Goal: Find specific page/section: Find specific page/section

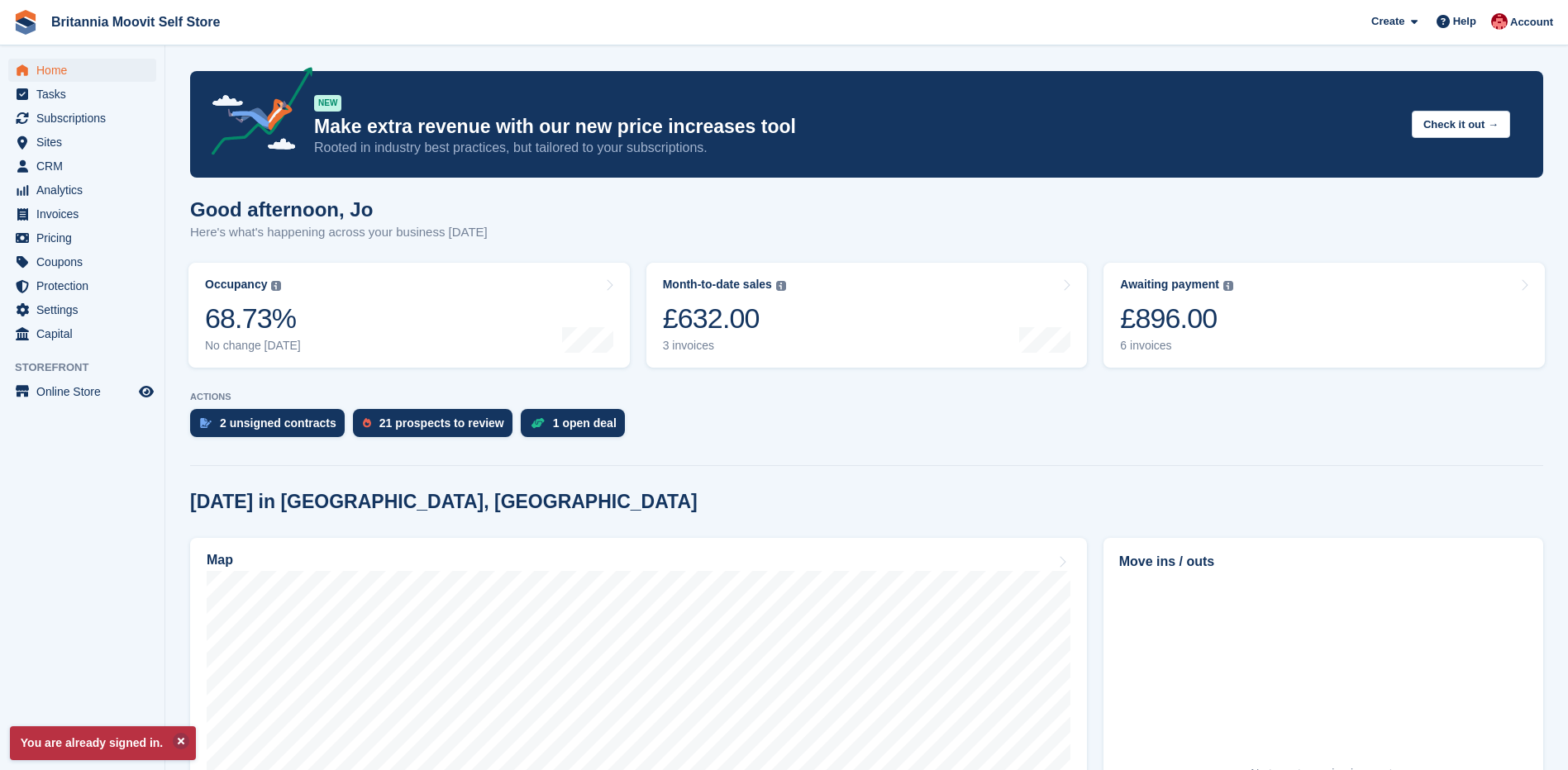
scroll to position [211, 0]
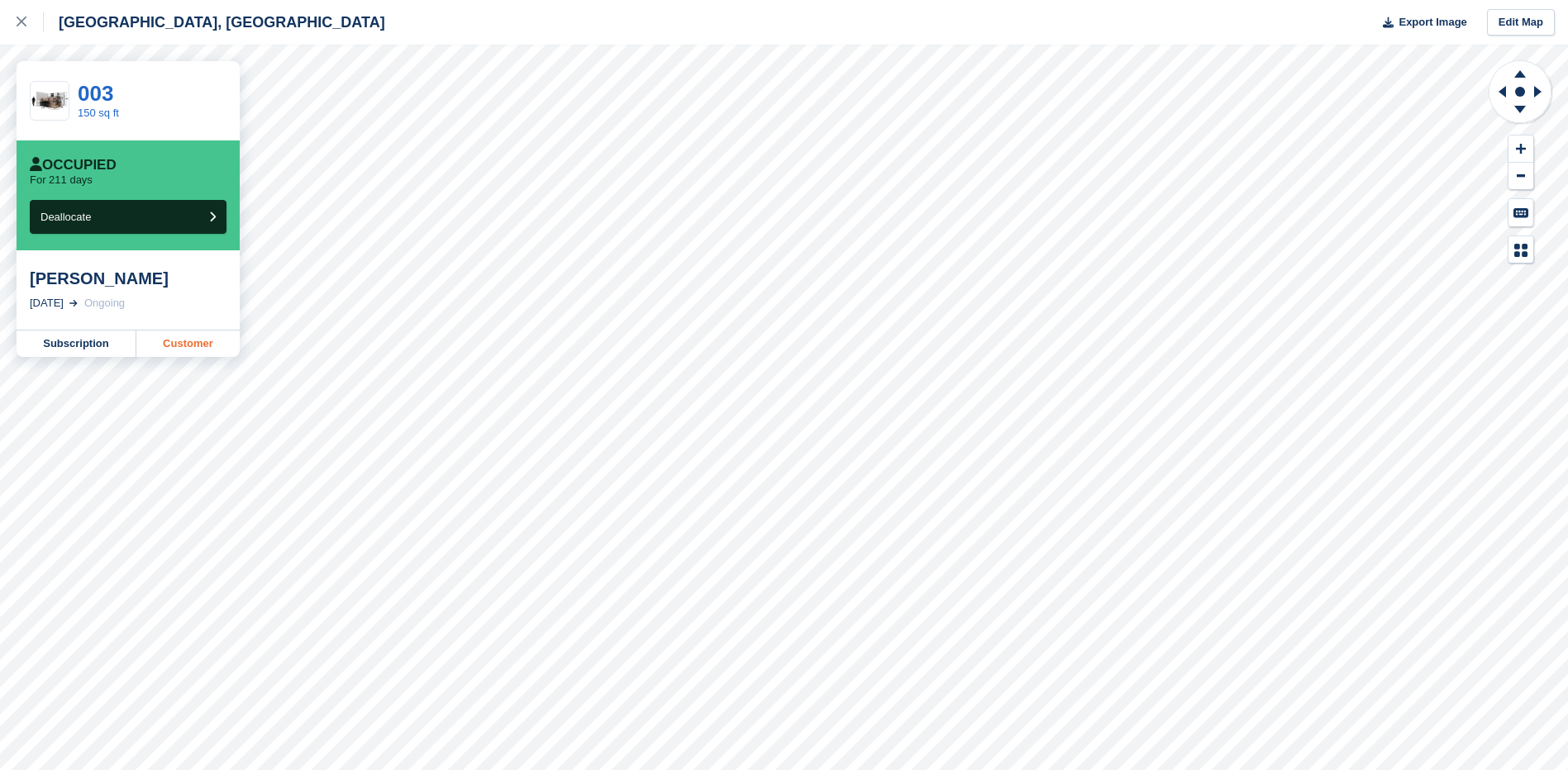
click at [170, 348] on link "Customer" at bounding box center [188, 343] width 103 height 26
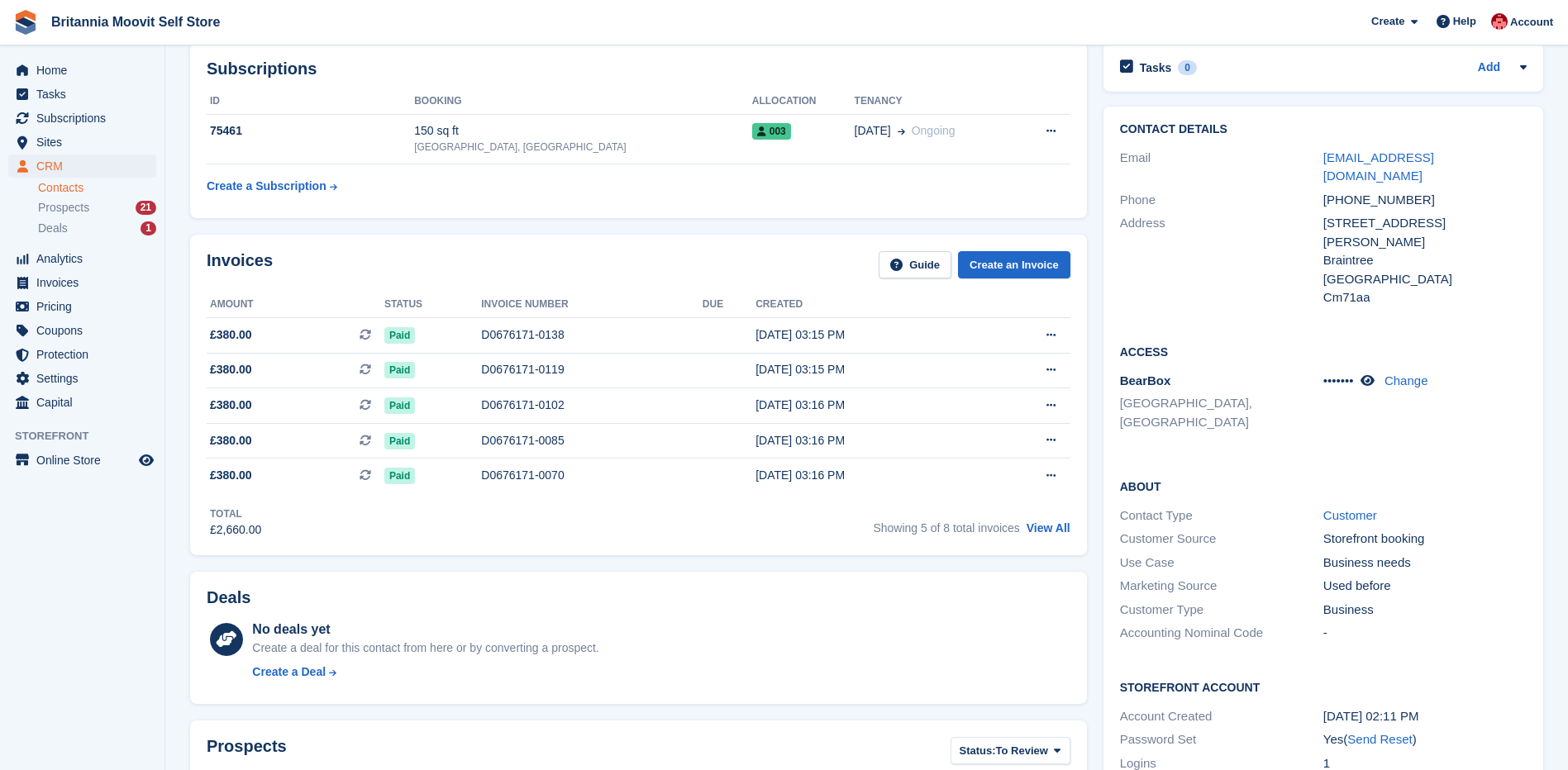
scroll to position [49, 0]
